Goal: Complete application form: Complete application form

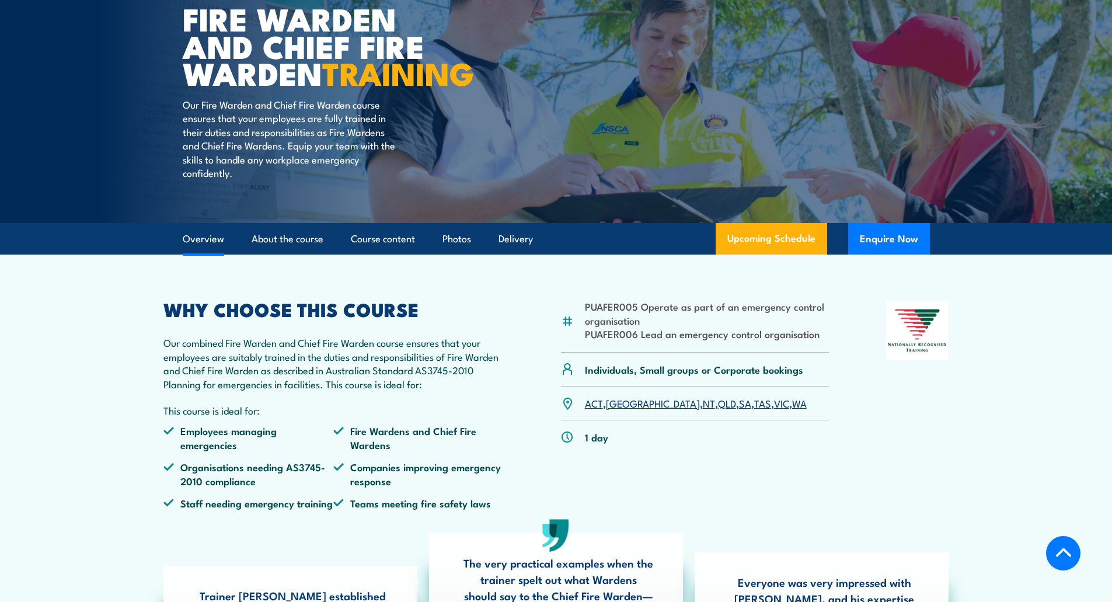
scroll to position [292, 0]
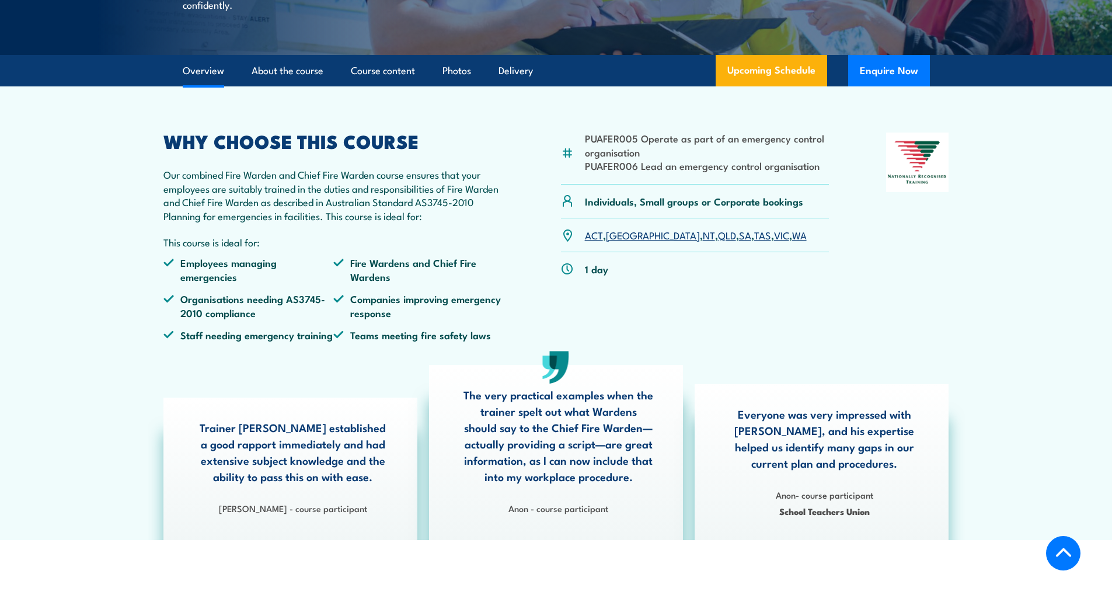
click at [739, 242] on link "SA" at bounding box center [745, 235] width 12 height 14
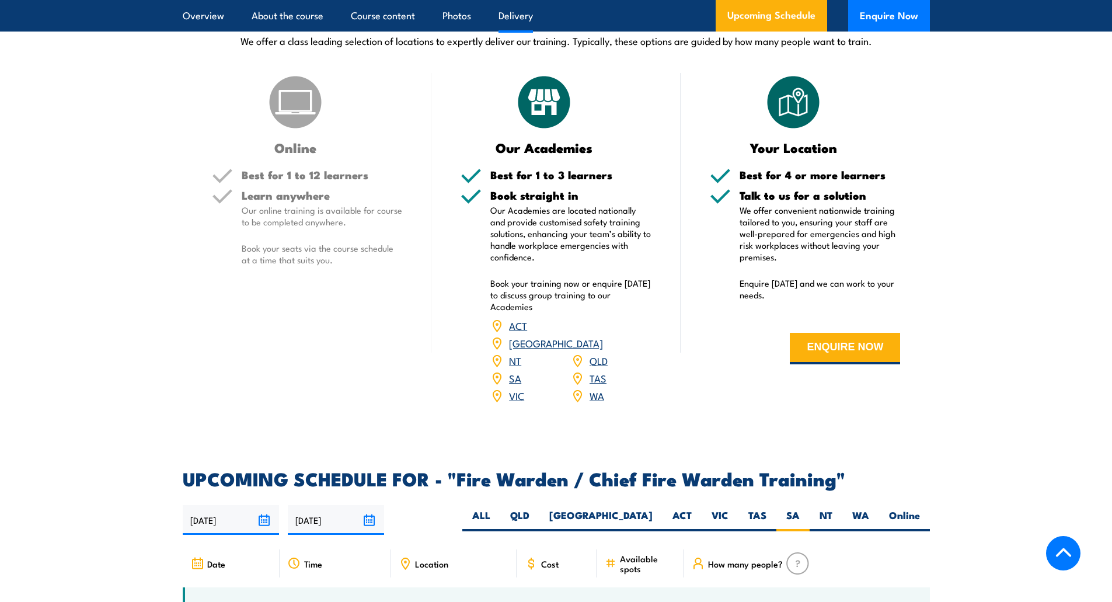
scroll to position [1601, 0]
click at [865, 365] on button "ENQUIRE NOW" at bounding box center [845, 349] width 110 height 32
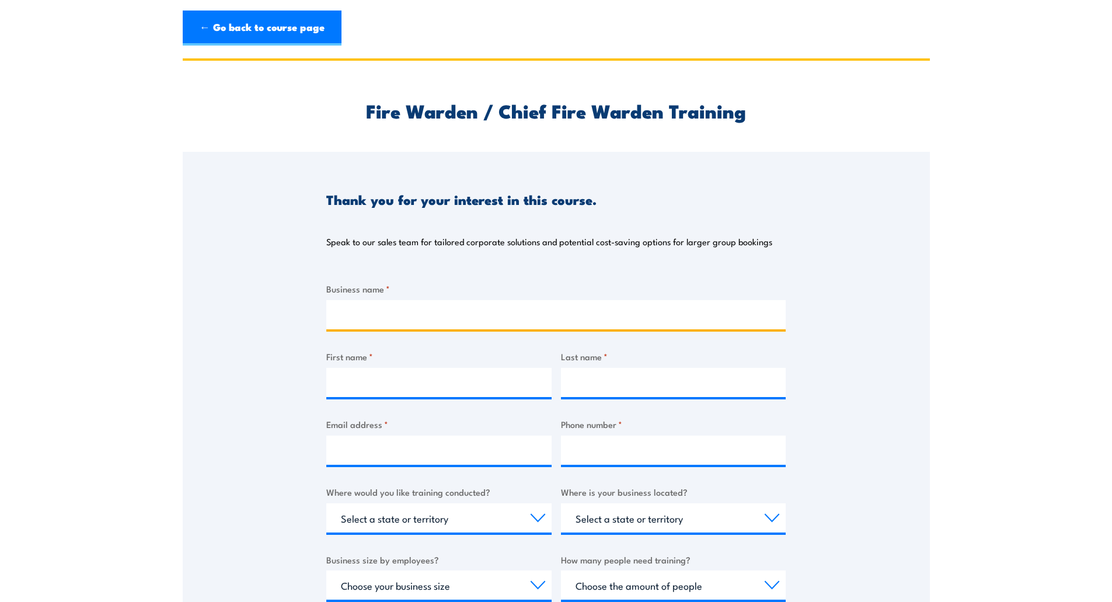
click at [449, 310] on input "Business name *" at bounding box center [556, 314] width 460 height 29
type input "Nilsen"
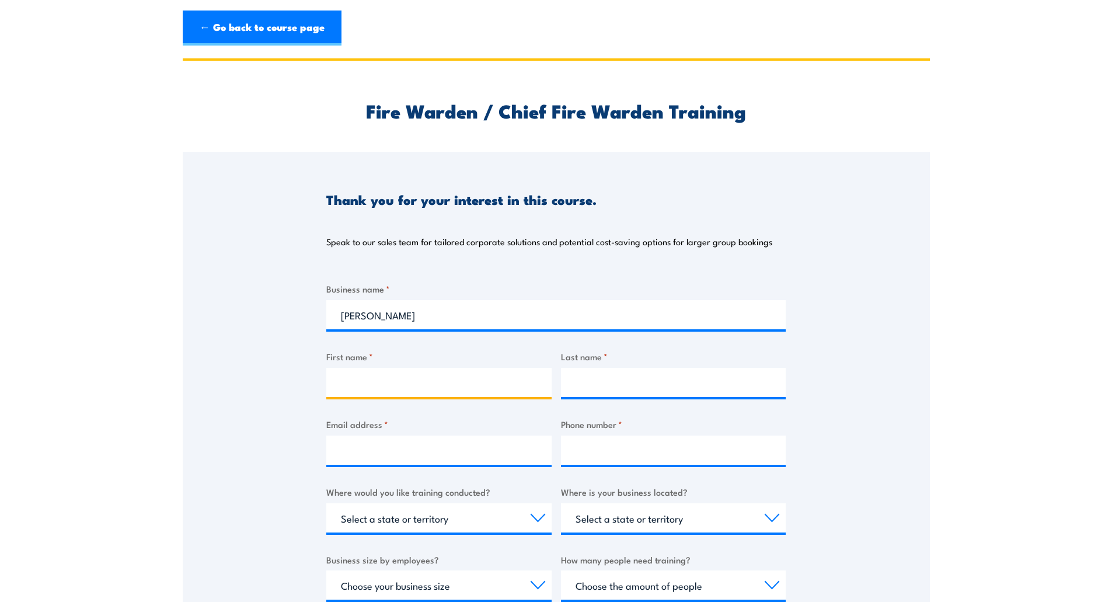
click at [415, 368] on input "First name *" at bounding box center [438, 382] width 225 height 29
type input "Stephen"
type input "Coles"
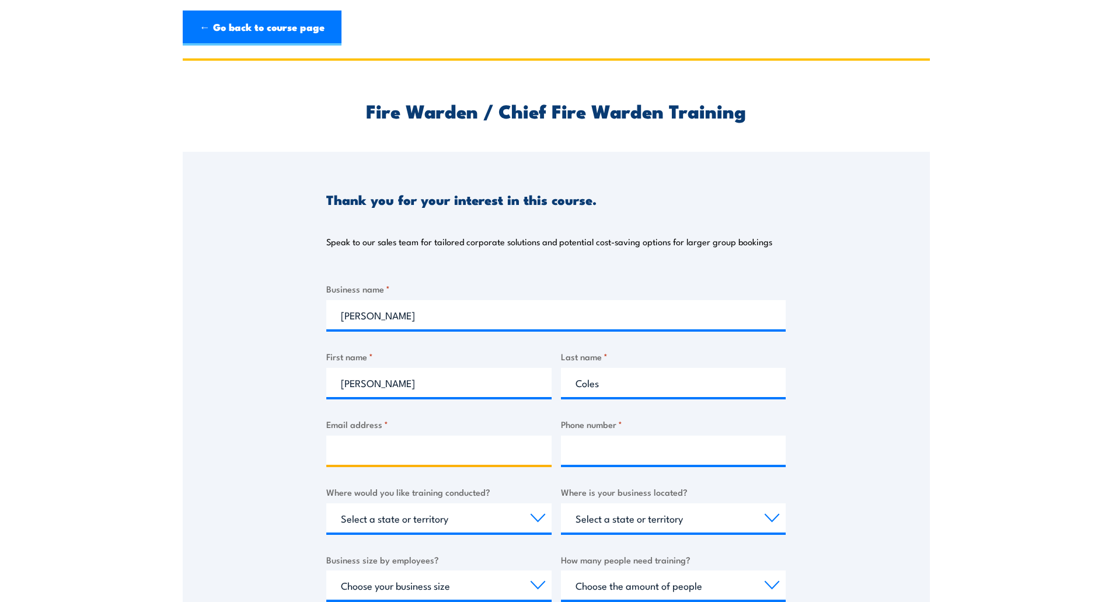
type input "growingideas64@gmail.com"
type input "0430480104"
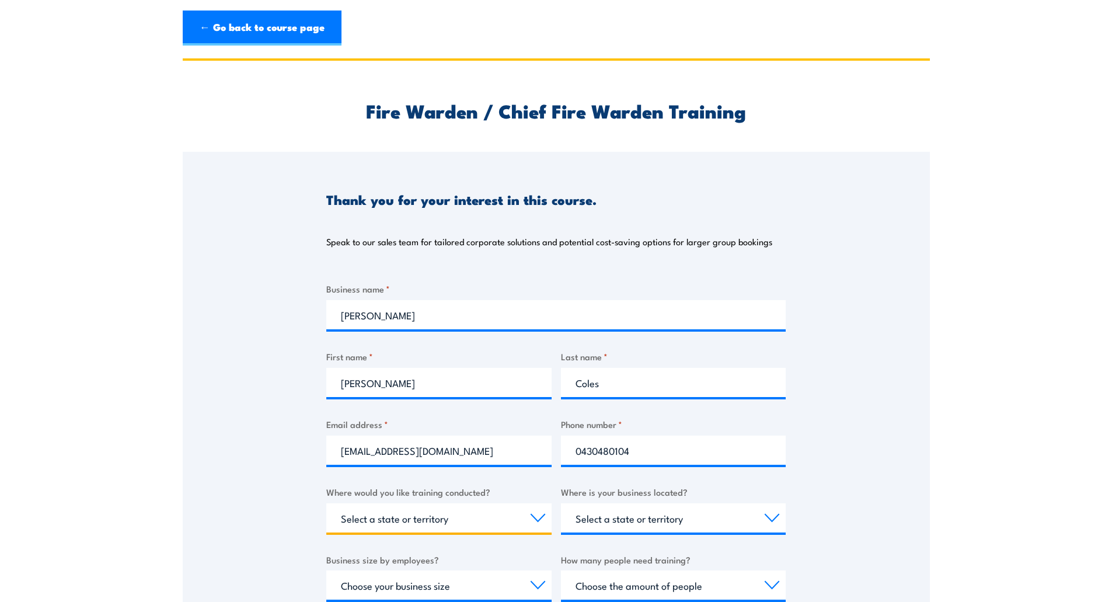
select select "SA"
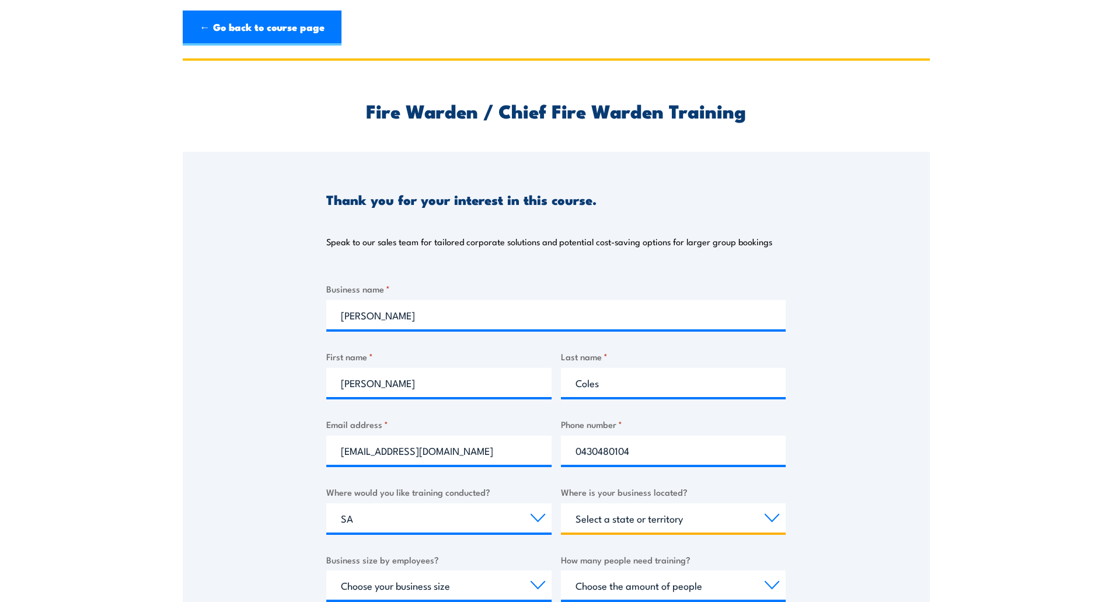
select select "SA"
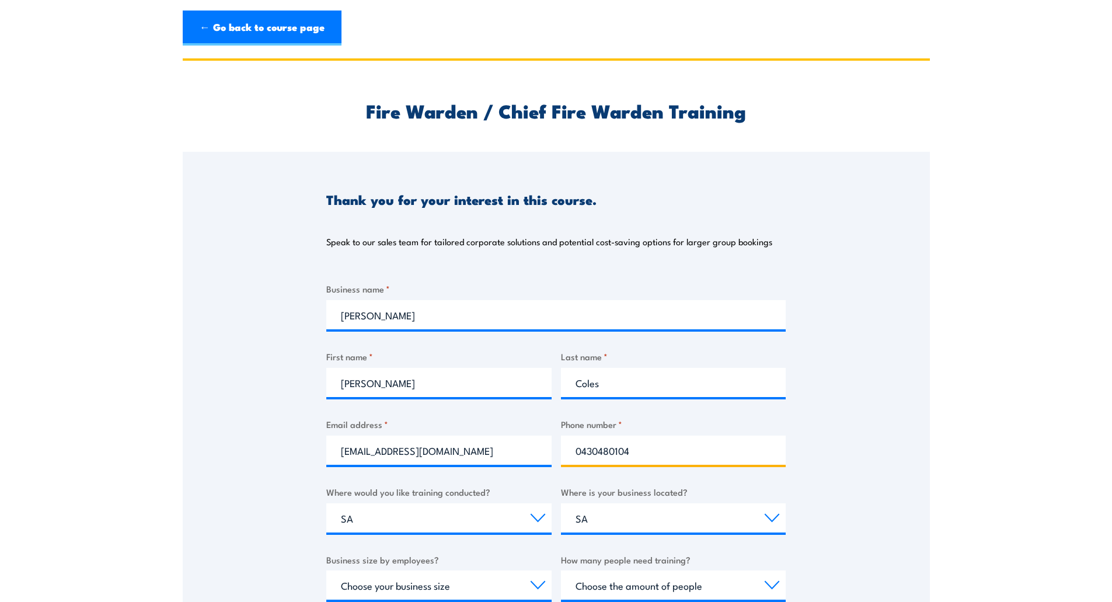
drag, startPoint x: 648, startPoint y: 455, endPoint x: 564, endPoint y: 447, distance: 84.0
click at [564, 447] on input "0430480104" at bounding box center [673, 450] width 225 height 29
type input "0417883136"
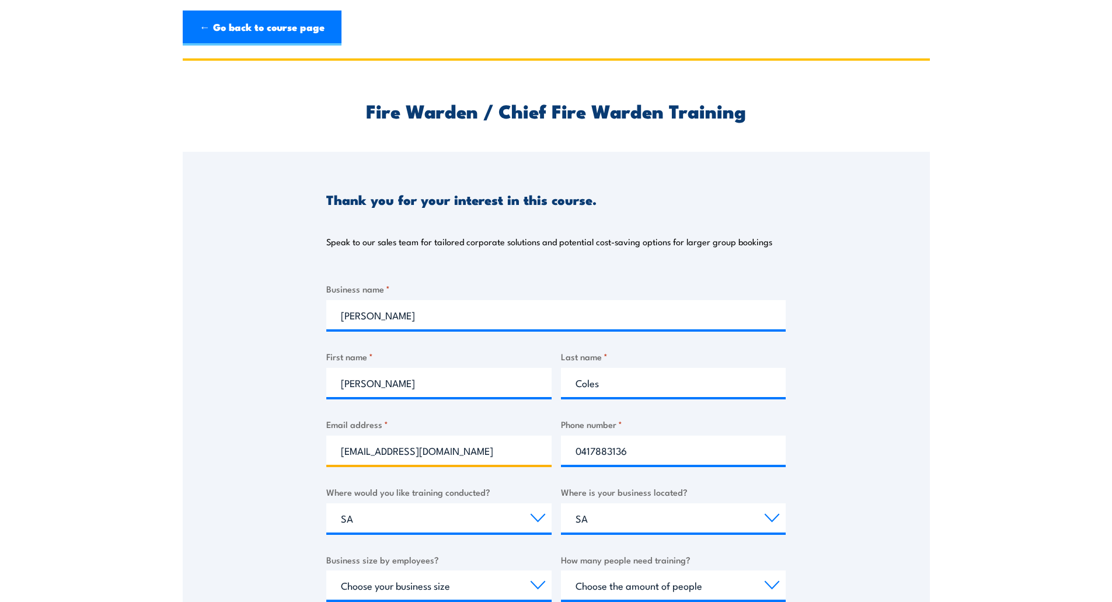
click at [468, 450] on input "growingideas64@gmail.com" at bounding box center [438, 450] width 225 height 29
drag, startPoint x: 472, startPoint y: 445, endPoint x: 227, endPoint y: 446, distance: 245.3
click at [227, 446] on div "Thank you for your interest in this course. Speak to our sales team for tailore…" at bounding box center [556, 443] width 747 height 583
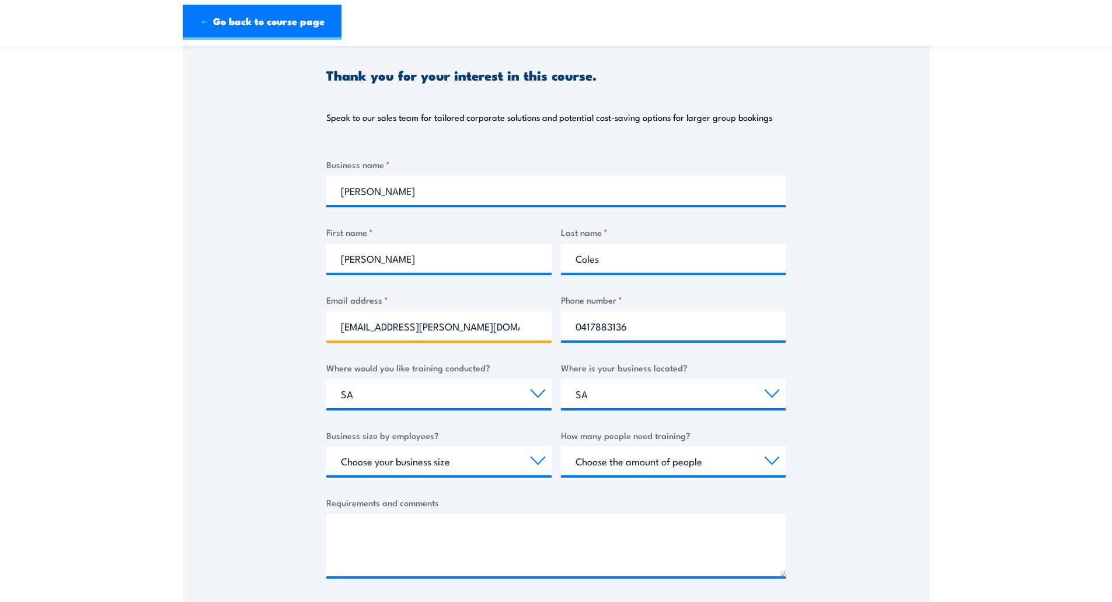
scroll to position [175, 0]
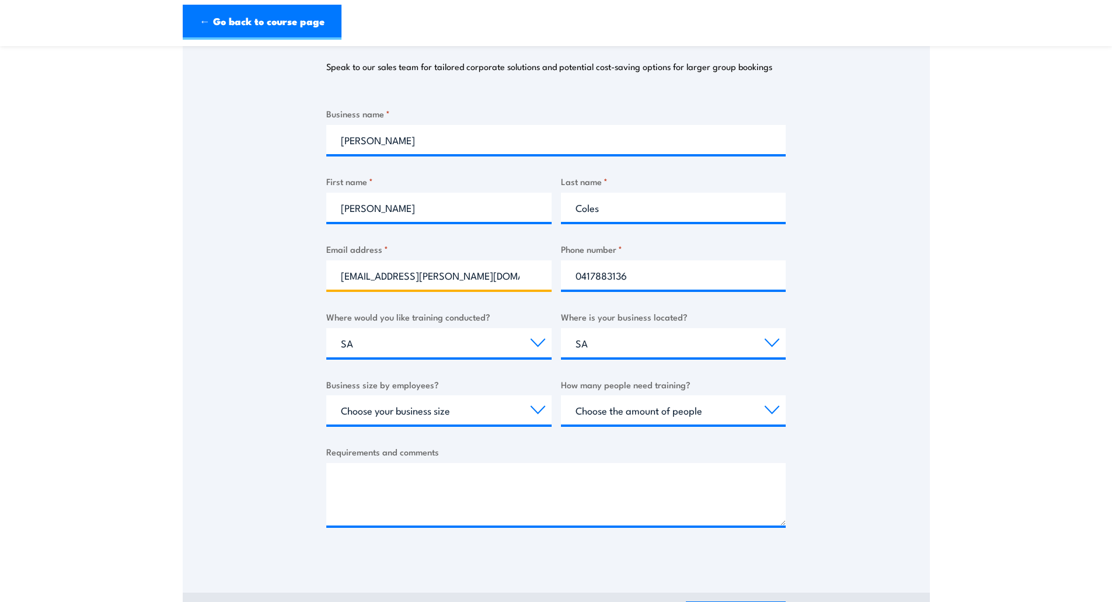
type input "stephencoles@nilsen.com.au"
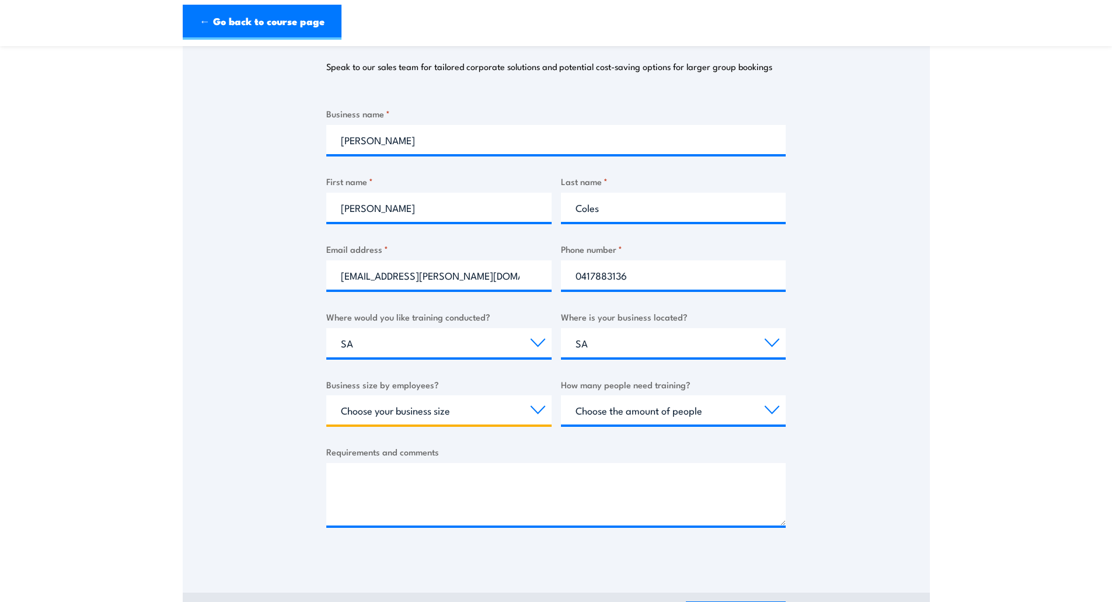
click at [534, 411] on select "Choose your business size 1 to 19 20 to 199 200+" at bounding box center [438, 409] width 225 height 29
select select "1 to 19"
click at [326, 395] on select "Choose your business size 1 to 19 20 to 199 200+" at bounding box center [438, 409] width 225 height 29
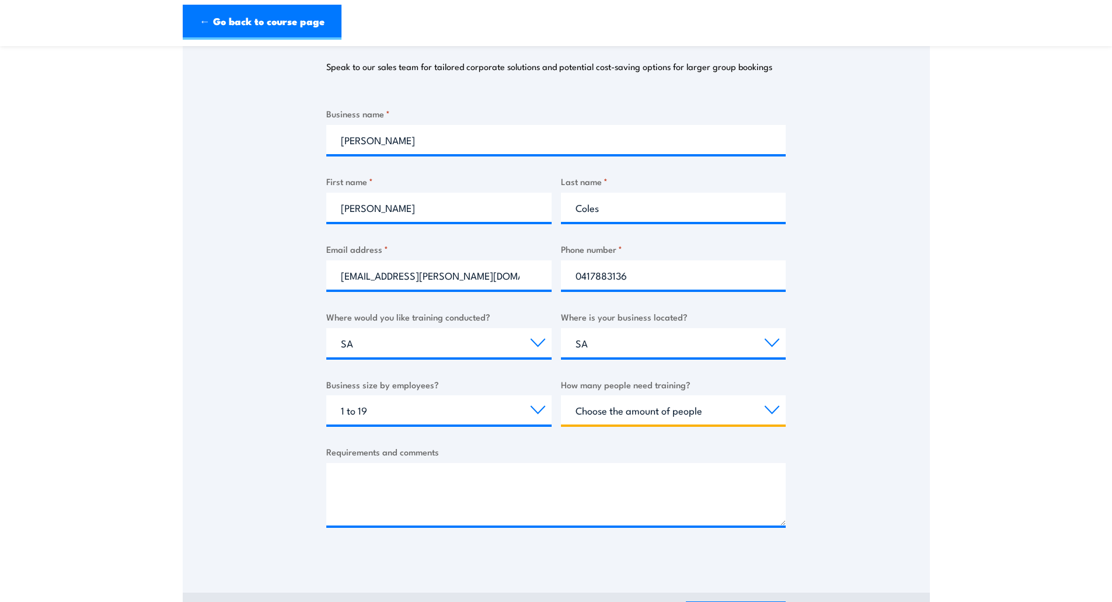
click at [771, 416] on select "Choose the amount of people 1 to 4 5 to 19 20+" at bounding box center [673, 409] width 225 height 29
select select "5 to 19"
click at [561, 395] on select "Choose the amount of people 1 to 4 5 to 19 20+" at bounding box center [673, 409] width 225 height 29
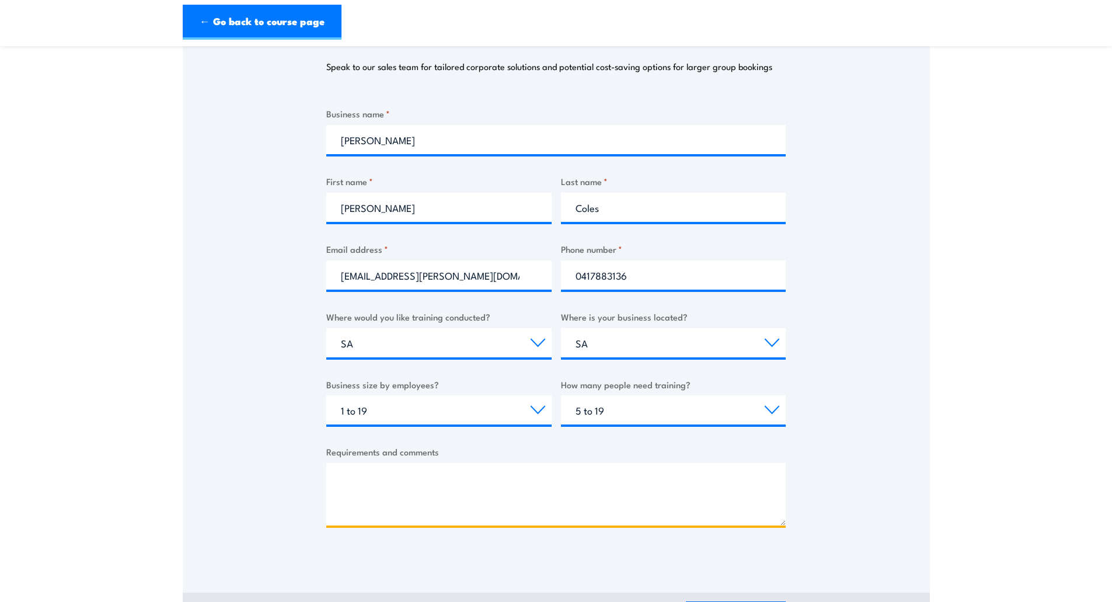
click at [416, 511] on textarea "Requirements and comments" at bounding box center [556, 494] width 460 height 62
click at [409, 511] on textarea "We have 6 personnel for emergency warden training and two for chief warden. We …" at bounding box center [556, 494] width 460 height 62
click at [453, 512] on textarea "We have 6 personnel for emergency warden training and two for chief warden. We …" at bounding box center [556, 494] width 460 height 62
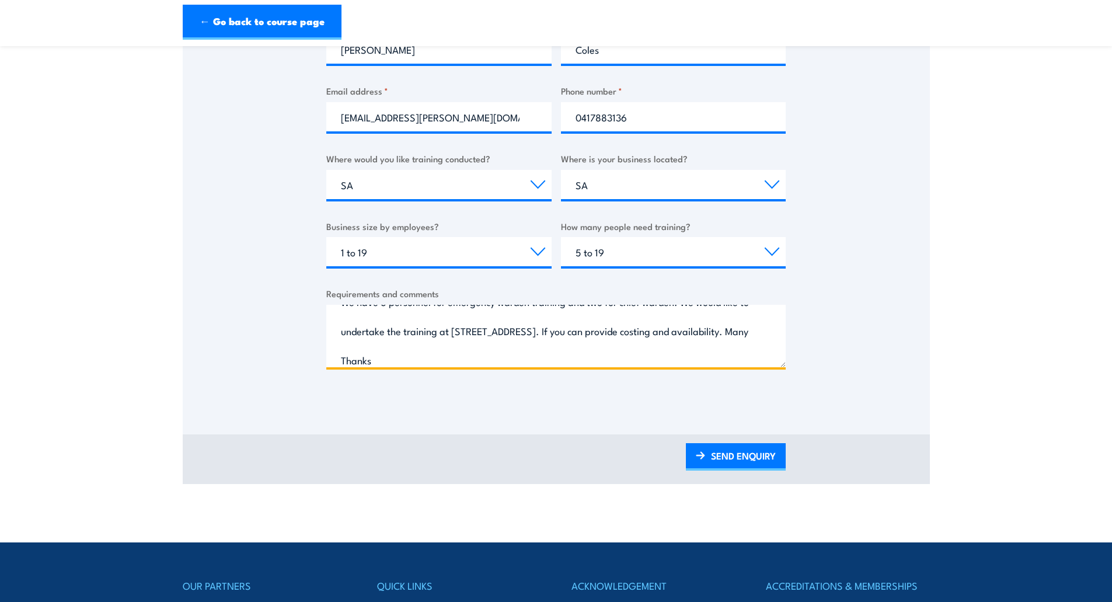
scroll to position [467, 0]
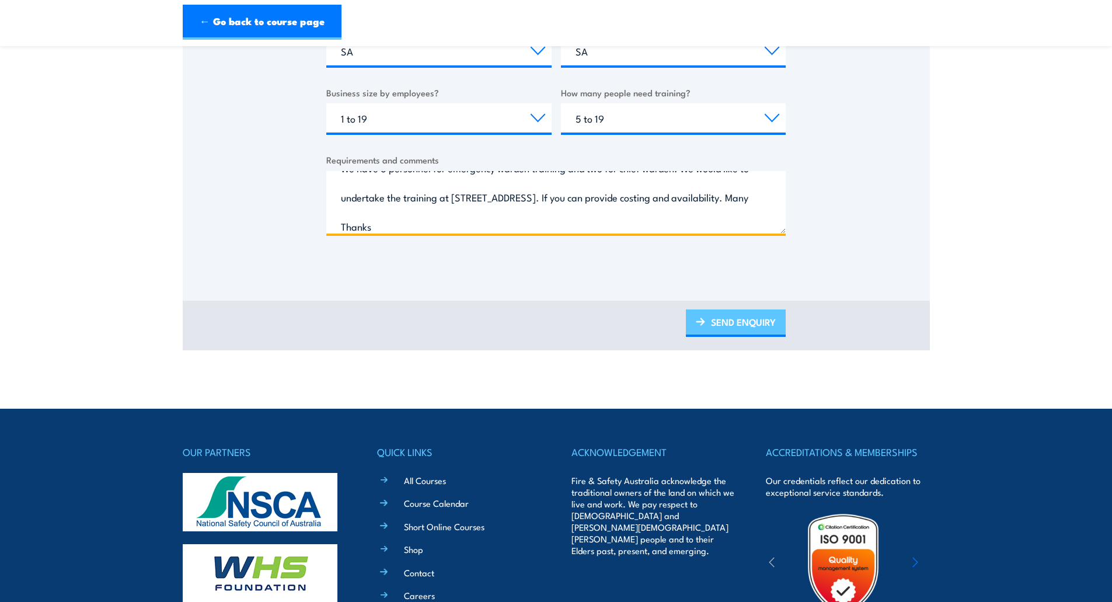
type textarea "We have 6 personnel for emergency warden training and two for chief warden. We …"
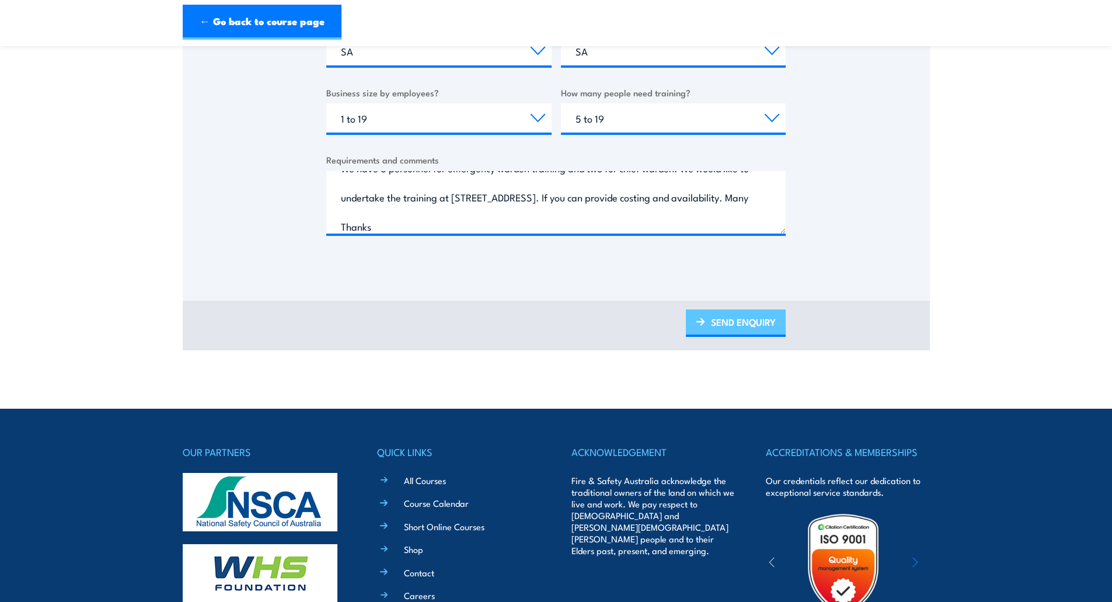
click at [745, 318] on link "SEND ENQUIRY" at bounding box center [736, 322] width 100 height 27
click at [742, 321] on link "SEND ENQUIRY" at bounding box center [736, 322] width 100 height 27
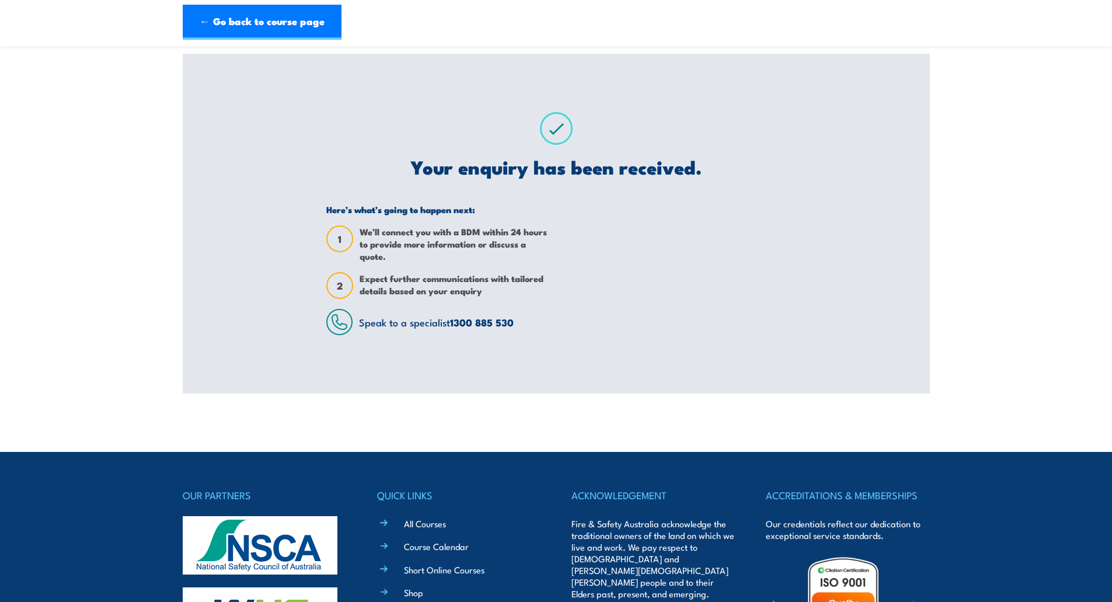
scroll to position [0, 0]
